Goal: Task Accomplishment & Management: Use online tool/utility

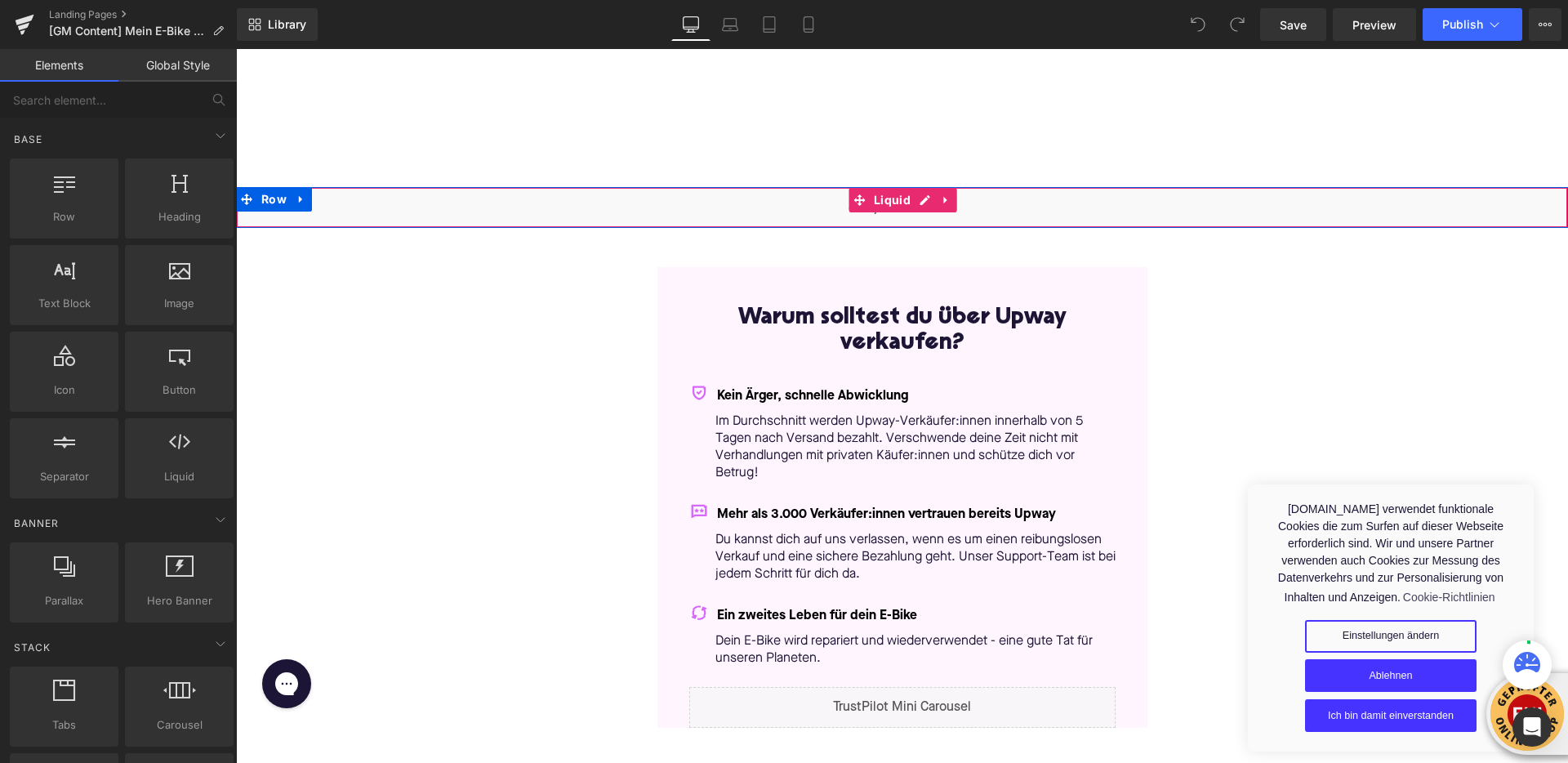
click at [920, 202] on div "Liquid" at bounding box center [902, 207] width 1332 height 41
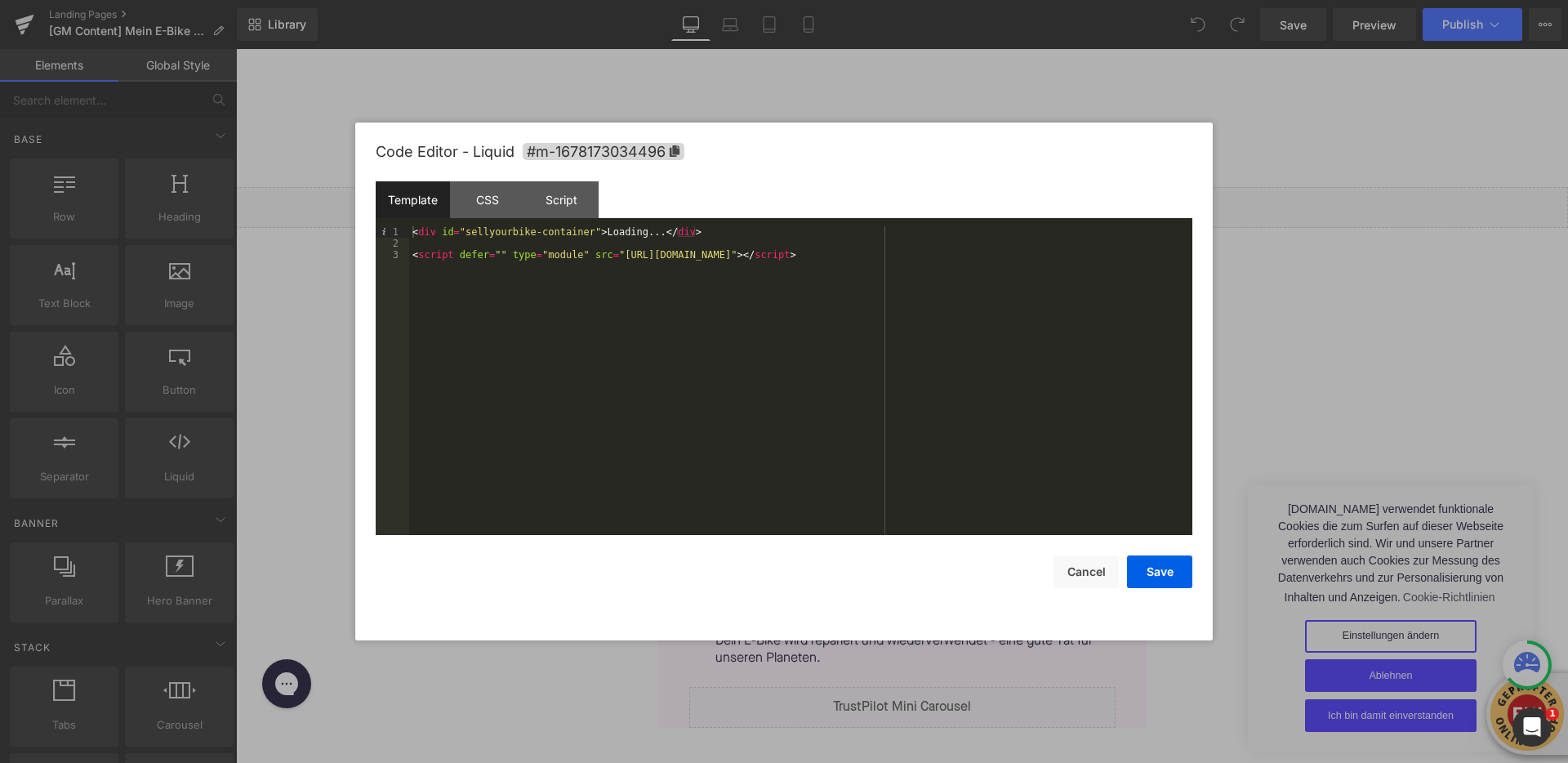
click at [594, 236] on div "< div id = "sellyourbike-container" > Loading... </ div > < script defer = "" t…" at bounding box center [801, 392] width 784 height 332
click at [1004, 258] on div "< div id = "sellyourbike-container-v2" > Loading... </ div > < script defer = "…" at bounding box center [801, 392] width 784 height 332
click at [1150, 569] on button "Save" at bounding box center [1160, 572] width 66 height 33
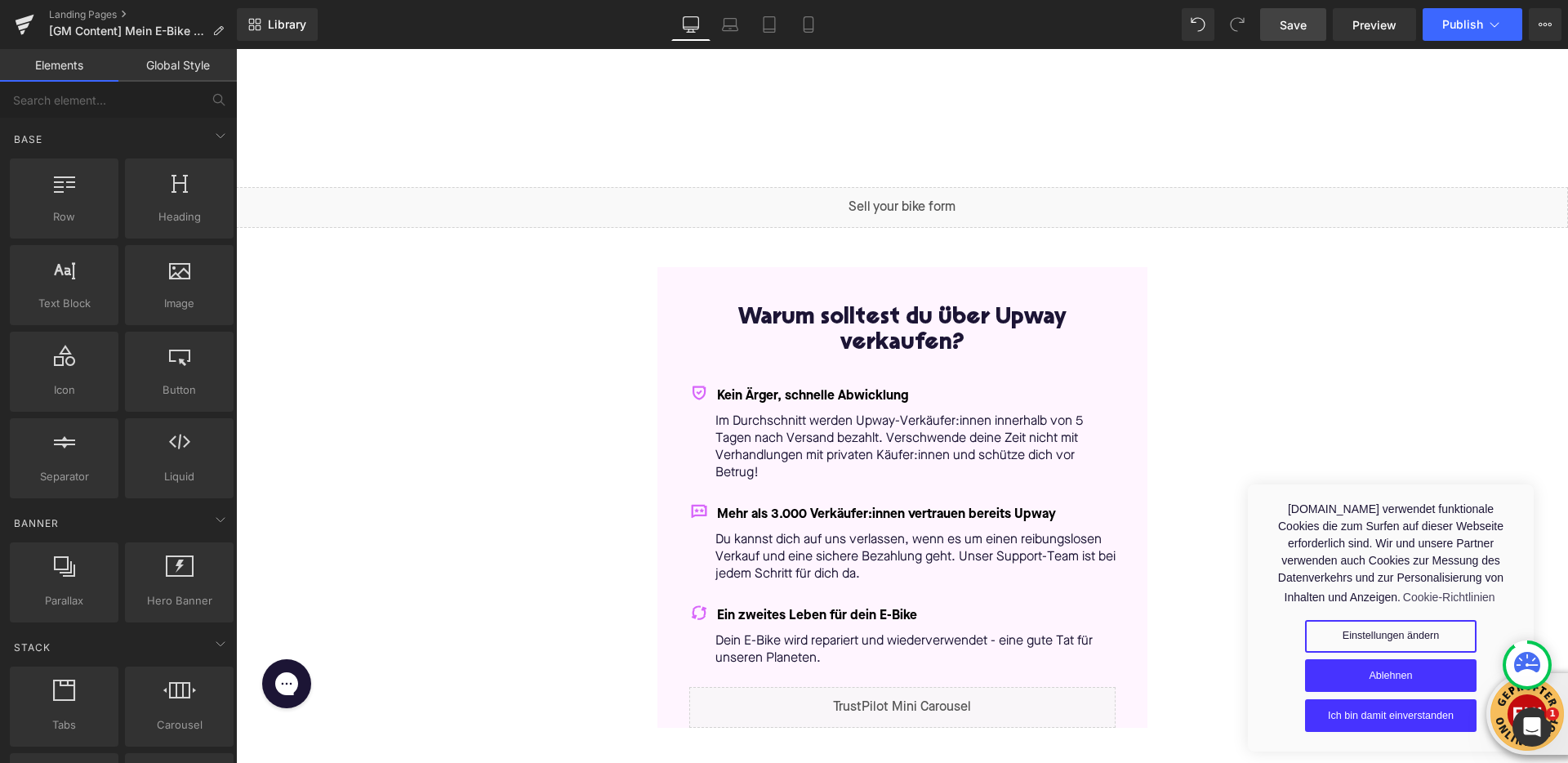
click at [1289, 16] on span "Save" at bounding box center [1292, 25] width 27 height 17
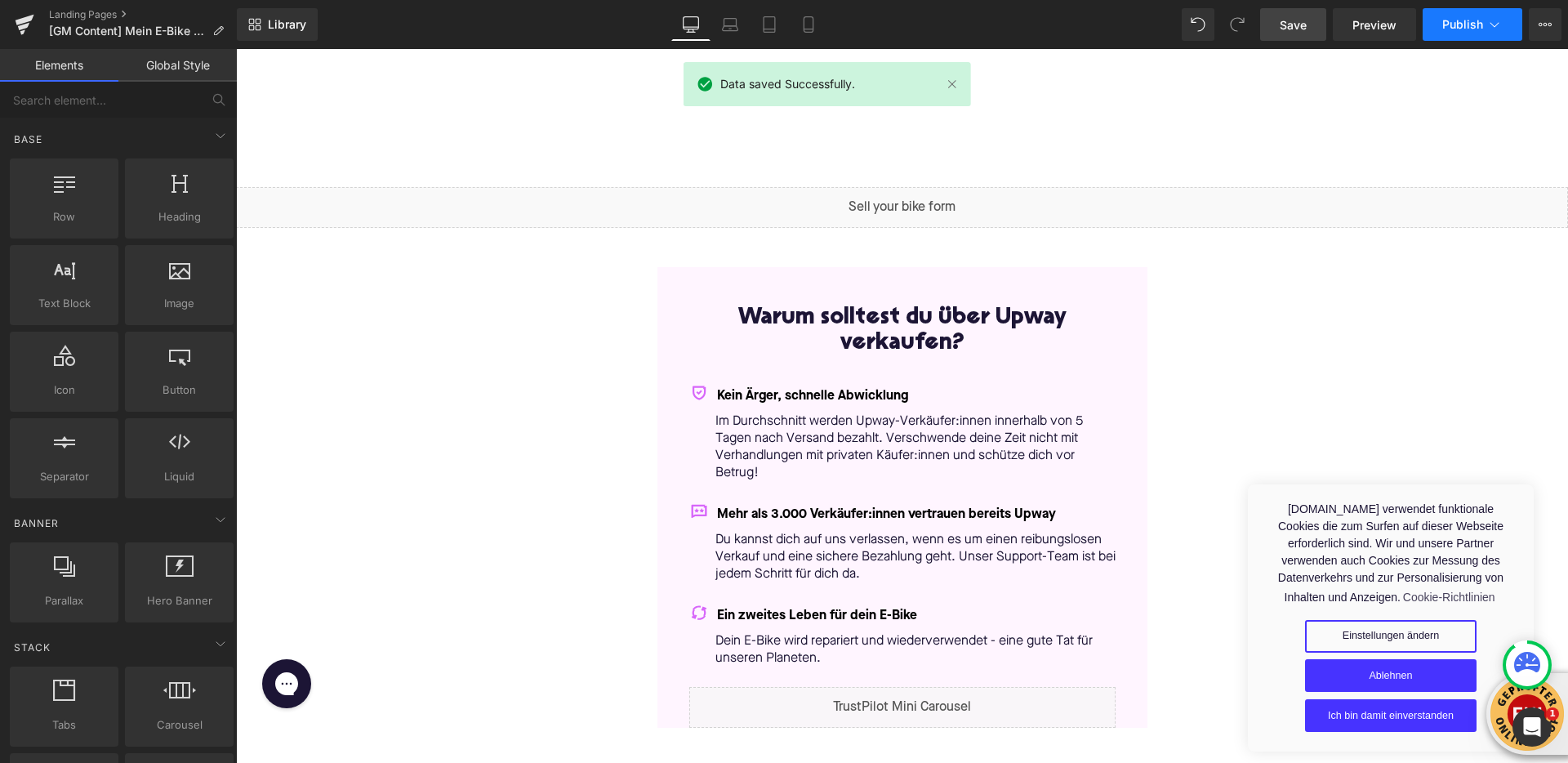
click at [1475, 24] on span "Publish" at bounding box center [1463, 24] width 41 height 13
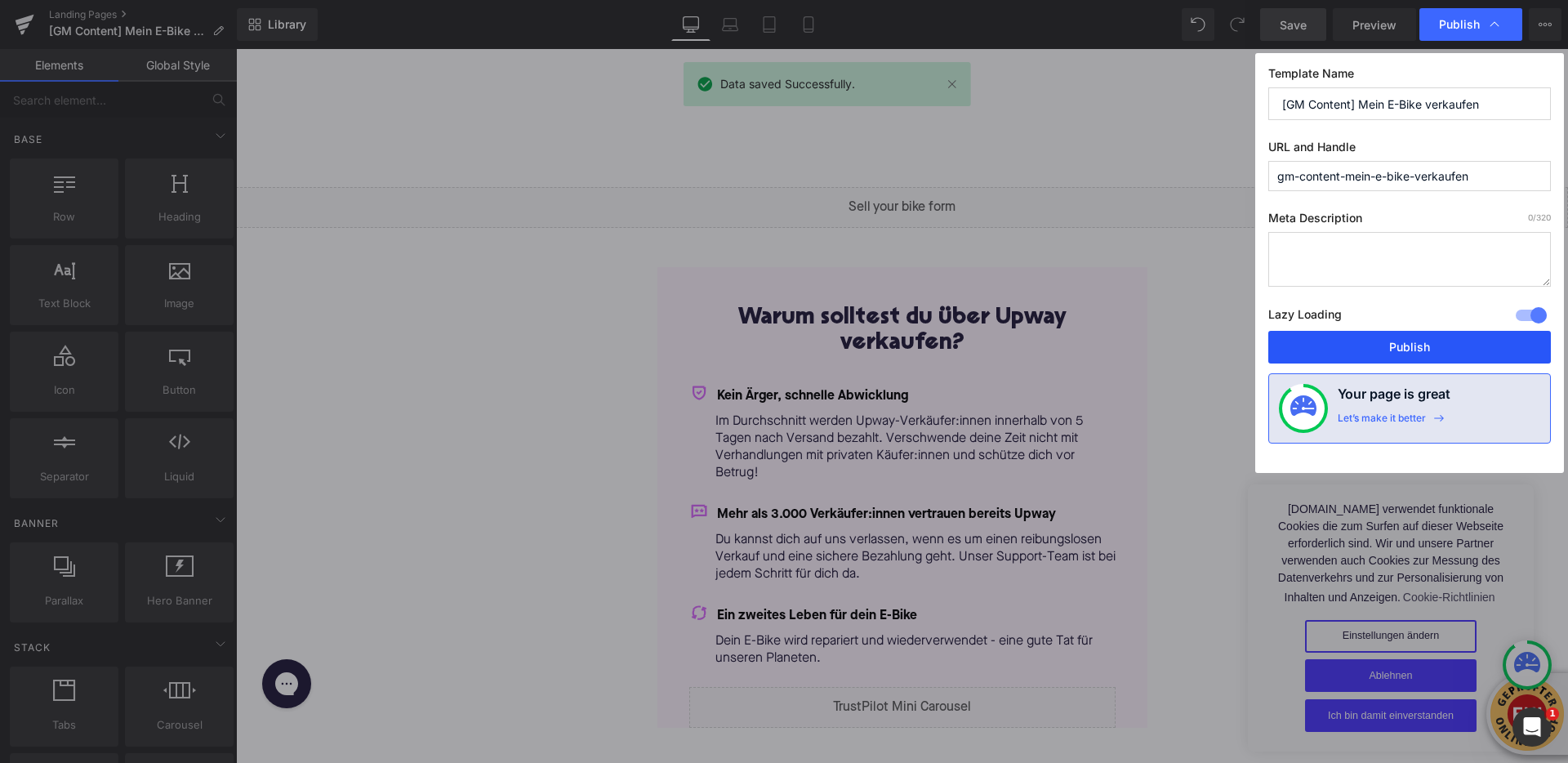
click at [1400, 347] on button "Publish" at bounding box center [1409, 347] width 282 height 33
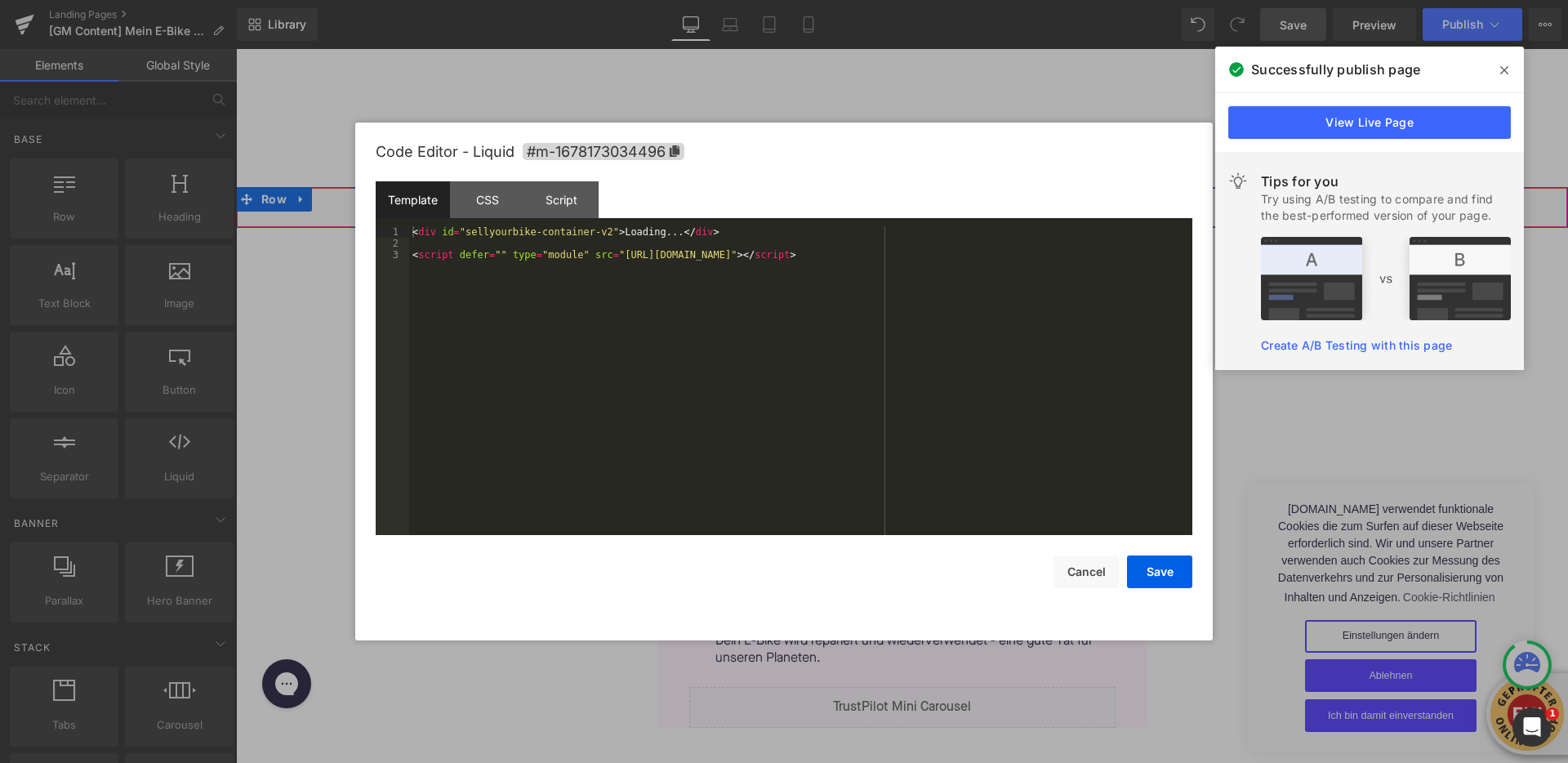
click at [922, 195] on div "Liquid" at bounding box center [902, 207] width 1332 height 41
drag, startPoint x: 933, startPoint y: 258, endPoint x: 1002, endPoint y: 257, distance: 69.0
click at [1002, 257] on div "< div id = "sellyourbike-container-v2" > Loading... </ div > < script defer = "…" at bounding box center [801, 392] width 784 height 332
click at [998, 280] on div "< div id = "sellyourbike-container-v2" > Loading... </ div > < script defer = "…" at bounding box center [801, 392] width 784 height 332
click at [1155, 569] on button "Save" at bounding box center [1160, 572] width 66 height 33
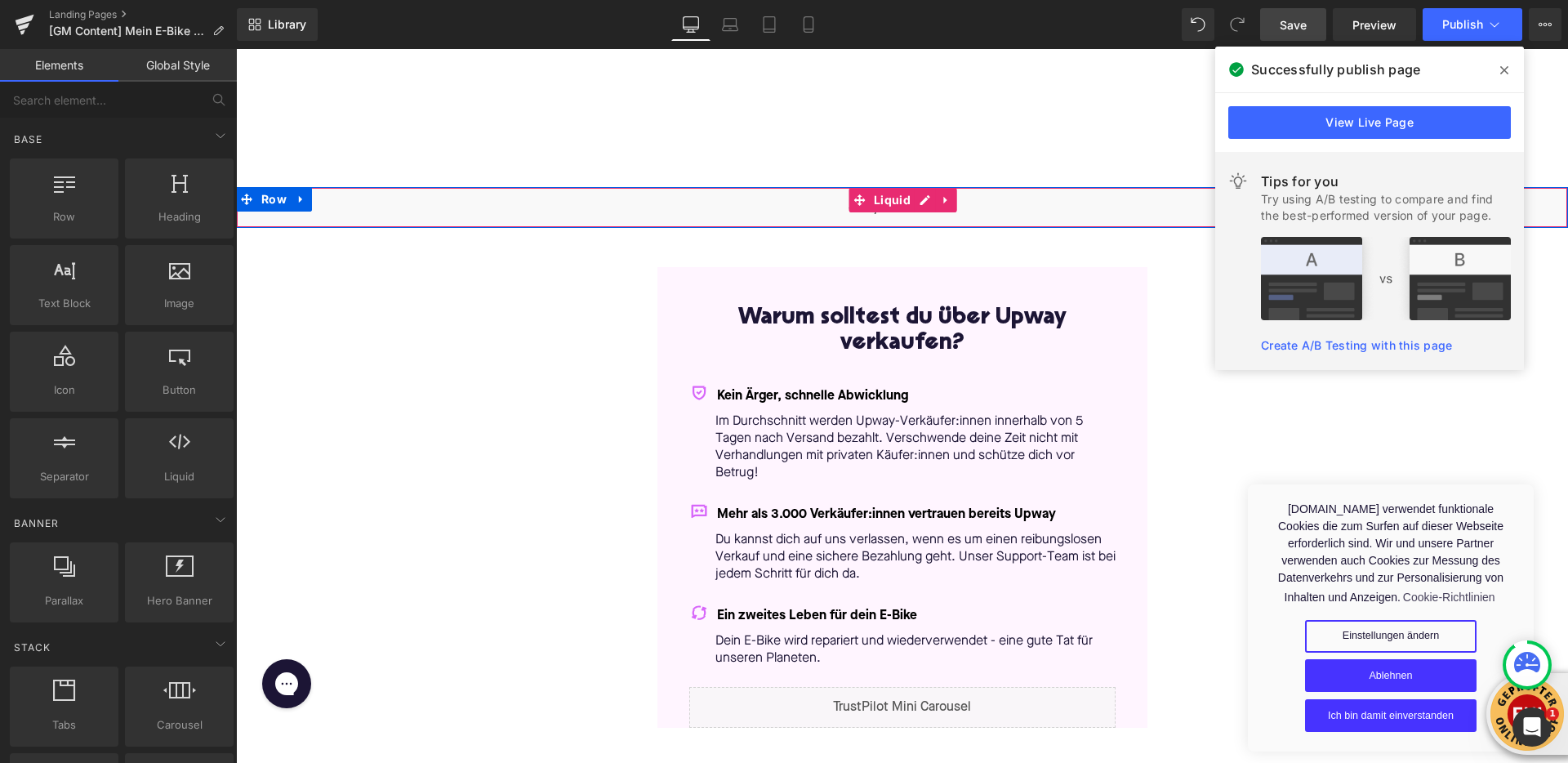
click at [920, 201] on div "Liquid" at bounding box center [902, 207] width 1332 height 41
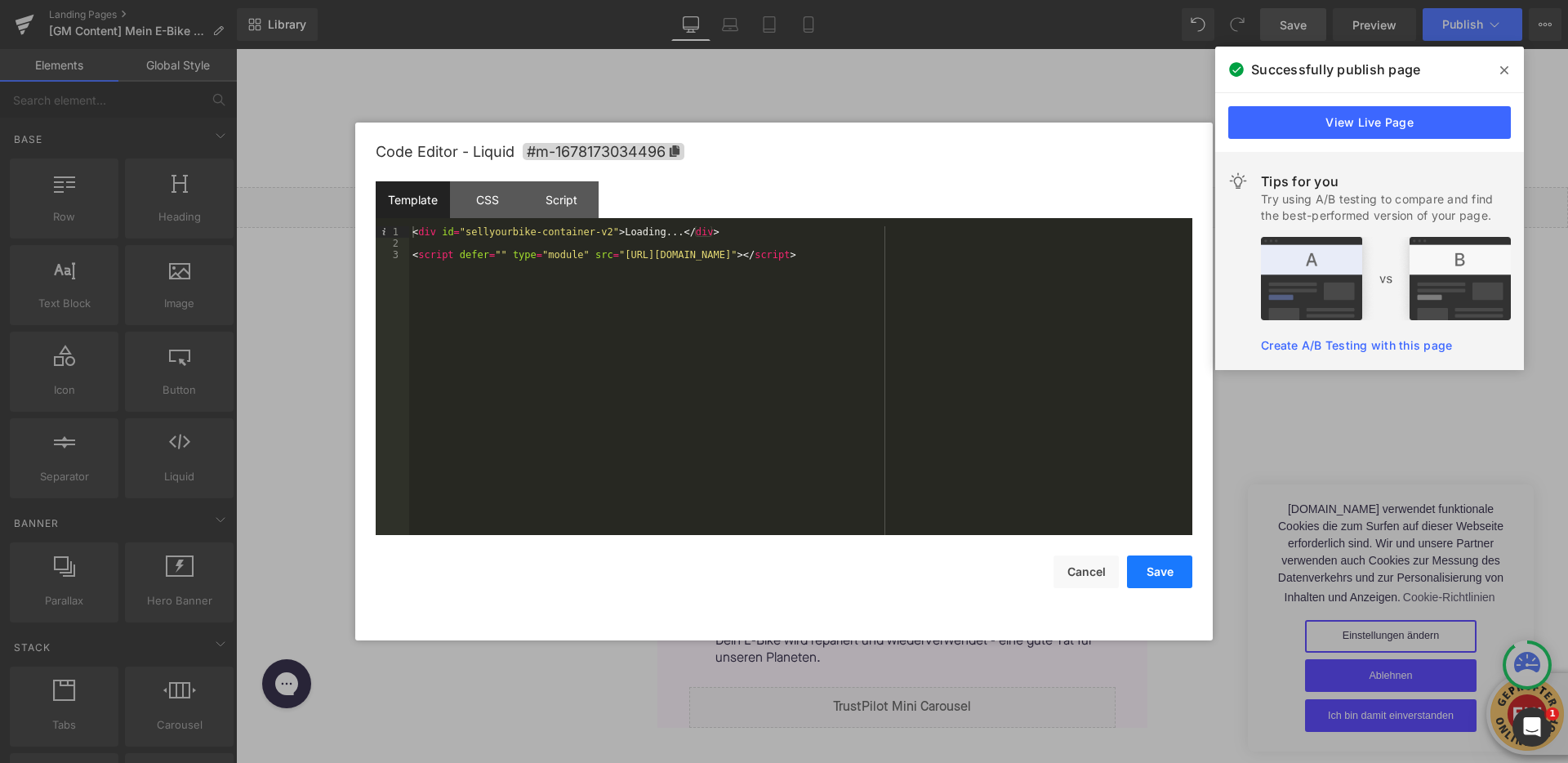
click at [1160, 575] on button "Save" at bounding box center [1160, 572] width 66 height 33
